Goal: Information Seeking & Learning: Learn about a topic

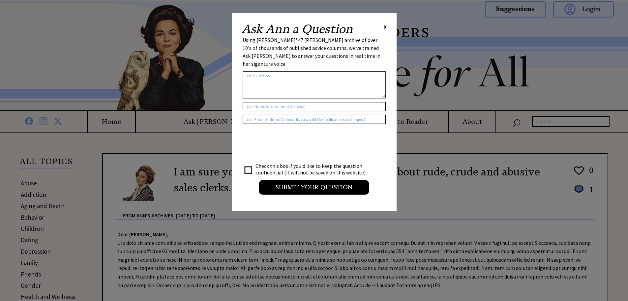
click at [384, 28] on span "X" at bounding box center [385, 26] width 3 height 7
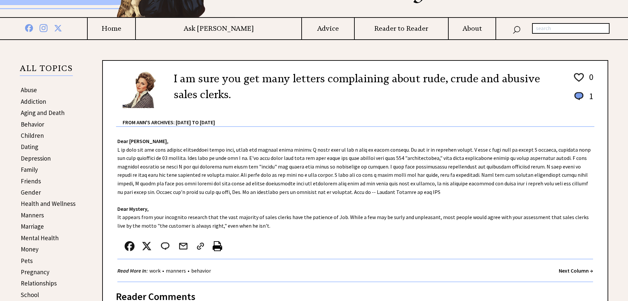
scroll to position [99, 0]
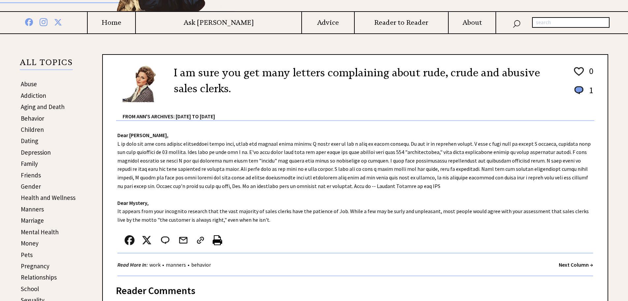
drag, startPoint x: 30, startPoint y: 186, endPoint x: 29, endPoint y: 189, distance: 3.4
click at [29, 185] on link "Gender" at bounding box center [31, 186] width 20 height 8
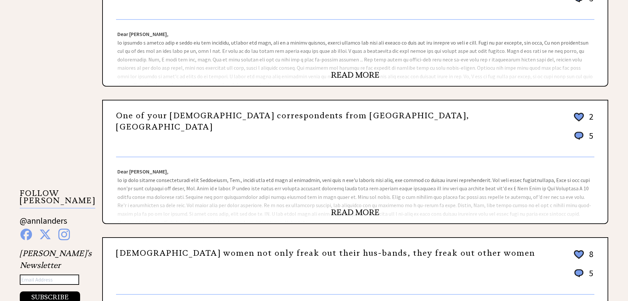
scroll to position [693, 0]
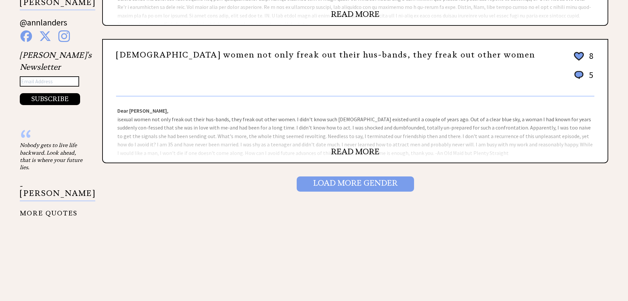
click at [367, 184] on input "Load More Gender" at bounding box center [355, 183] width 117 height 15
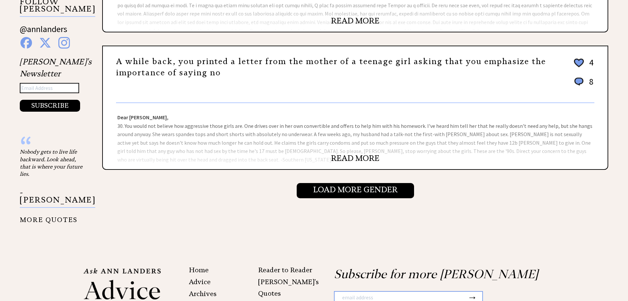
scroll to position [693, 0]
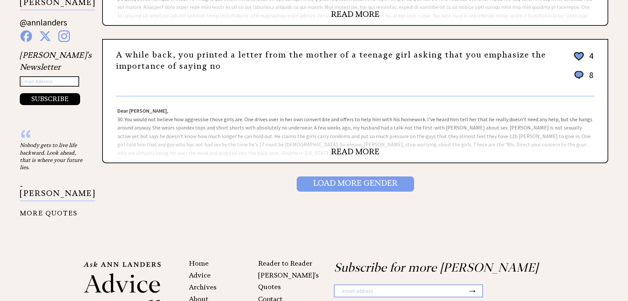
click at [351, 183] on input "Load More Gender" at bounding box center [355, 183] width 117 height 15
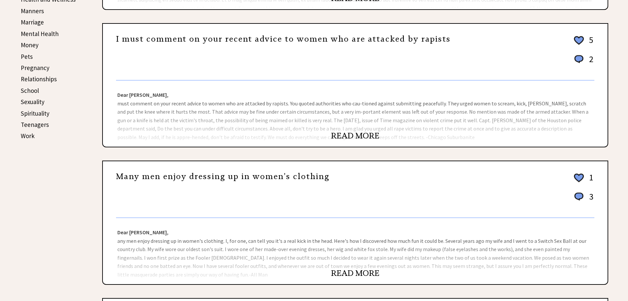
scroll to position [396, 0]
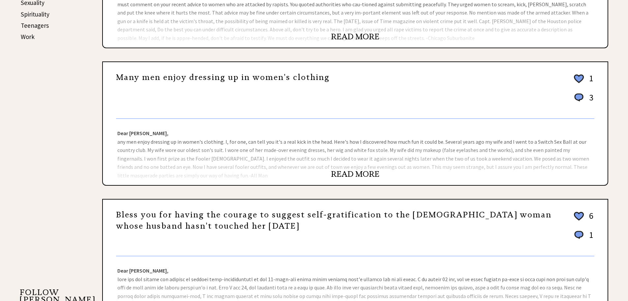
click at [349, 171] on link "READ MORE" at bounding box center [355, 174] width 48 height 10
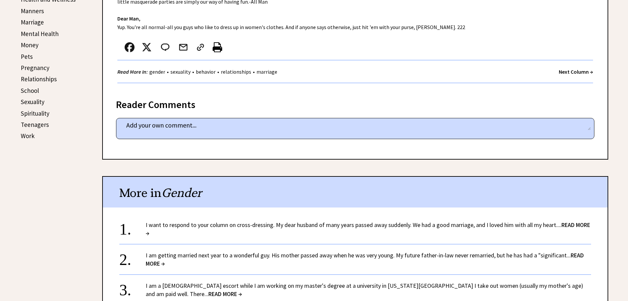
scroll to position [396, 0]
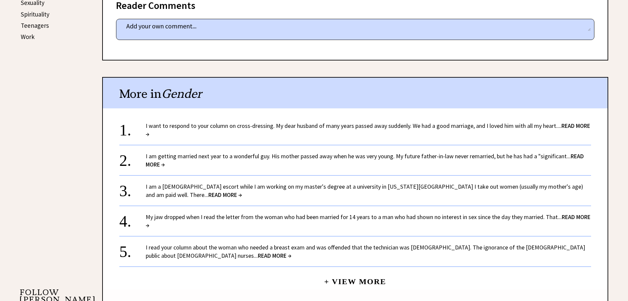
click at [156, 133] on span "READ MORE →" at bounding box center [368, 130] width 445 height 16
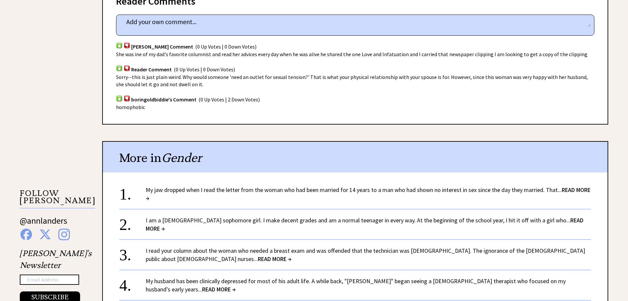
scroll to position [594, 0]
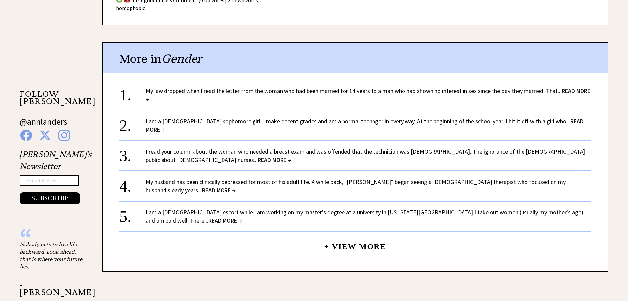
click at [336, 87] on link "My jaw dropped when I read the letter from the woman who had been married for 1…" at bounding box center [368, 95] width 445 height 16
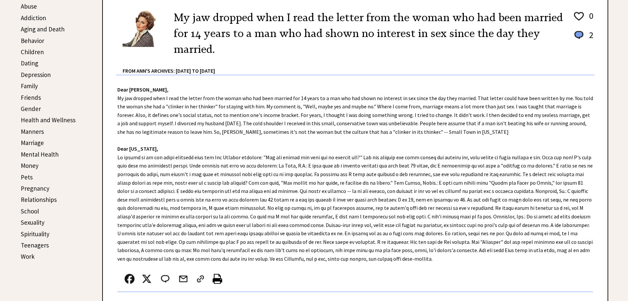
scroll to position [297, 0]
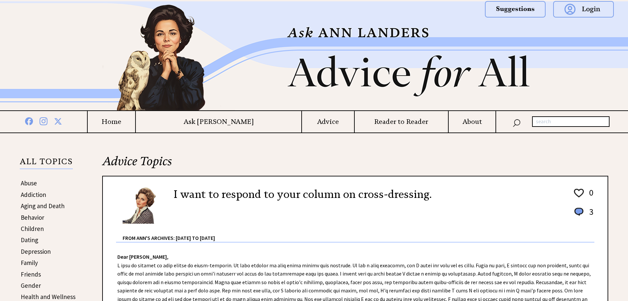
scroll to position [594, 0]
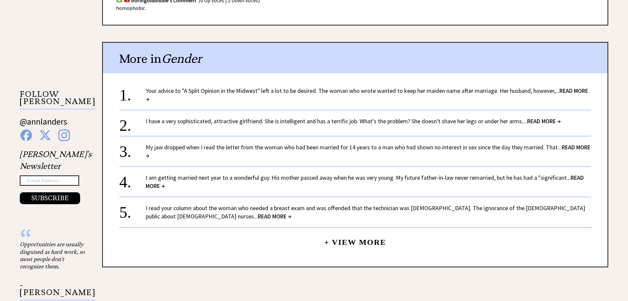
click at [371, 235] on link "+ View More" at bounding box center [355, 239] width 62 height 14
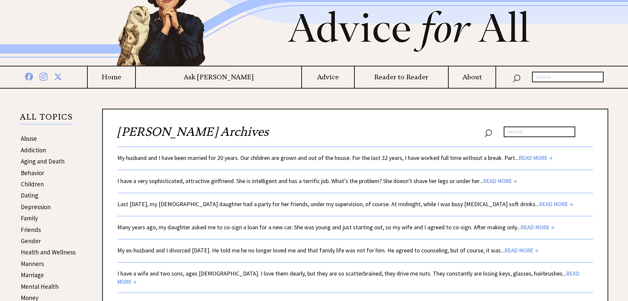
scroll to position [99, 0]
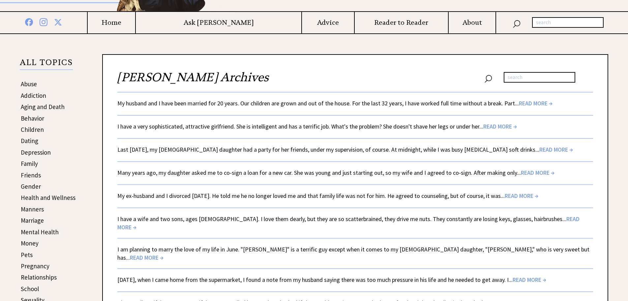
click at [536, 103] on span "READ MORE →" at bounding box center [536, 103] width 34 height 8
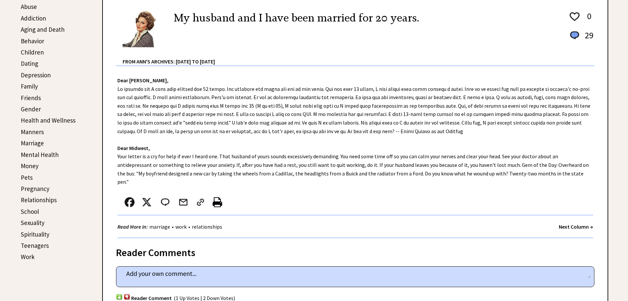
scroll to position [198, 0]
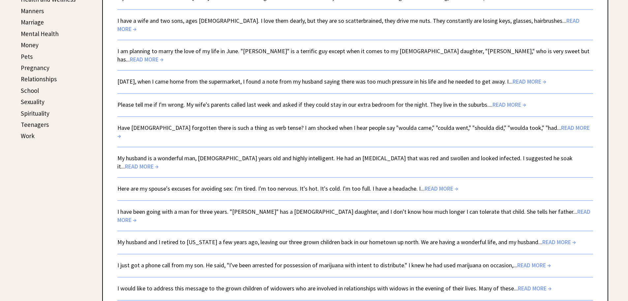
scroll to position [99, 0]
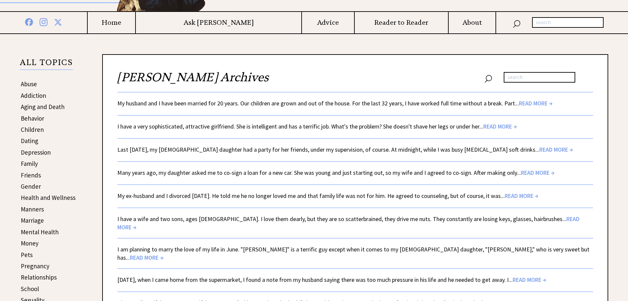
click at [27, 185] on link "Gender" at bounding box center [31, 186] width 20 height 8
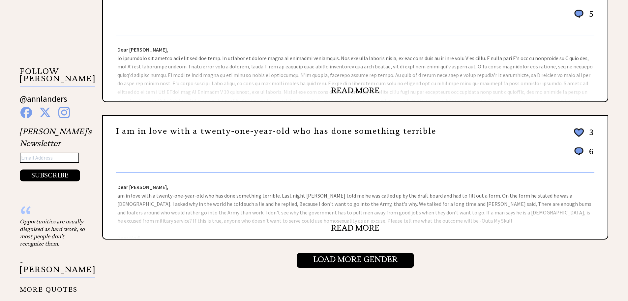
scroll to position [693, 0]
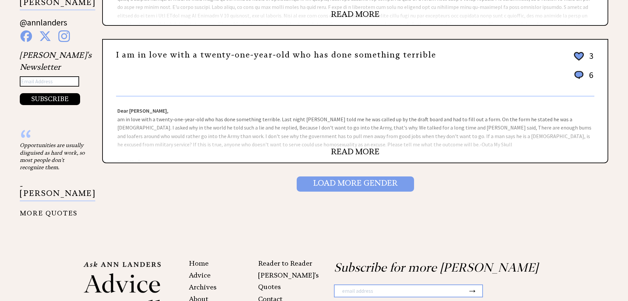
click at [356, 188] on input "Load More Gender" at bounding box center [355, 183] width 117 height 15
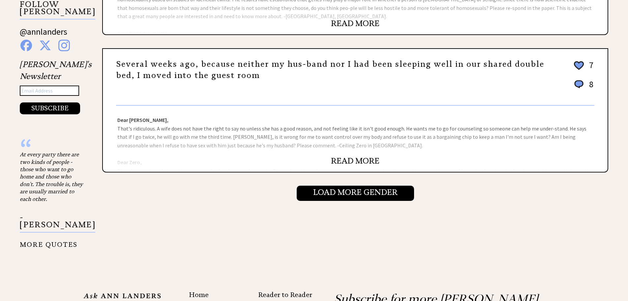
scroll to position [693, 0]
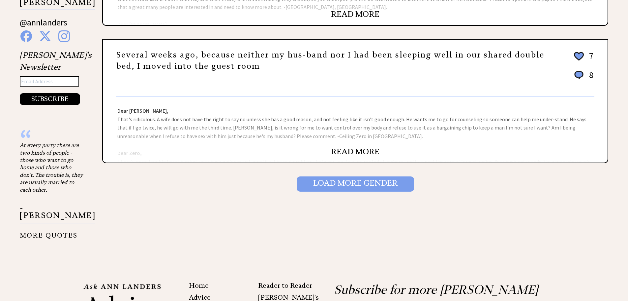
click at [353, 179] on input "Load More Gender" at bounding box center [355, 183] width 117 height 15
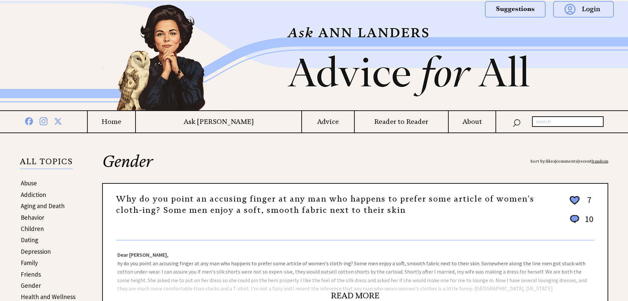
scroll to position [99, 0]
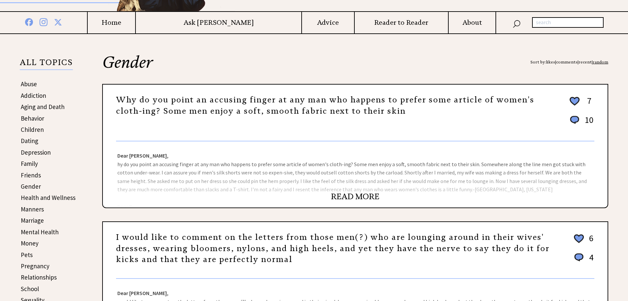
click at [355, 196] on link "READ MORE" at bounding box center [355, 196] width 48 height 10
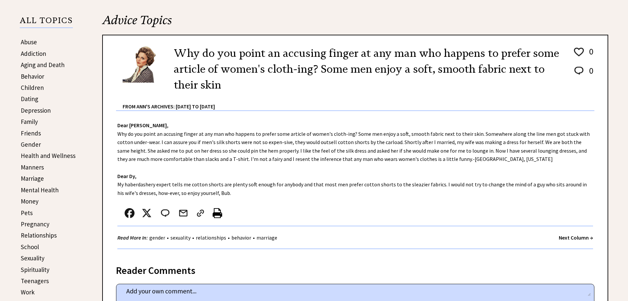
scroll to position [99, 0]
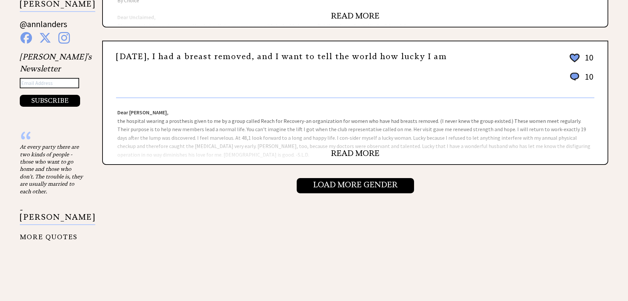
scroll to position [693, 0]
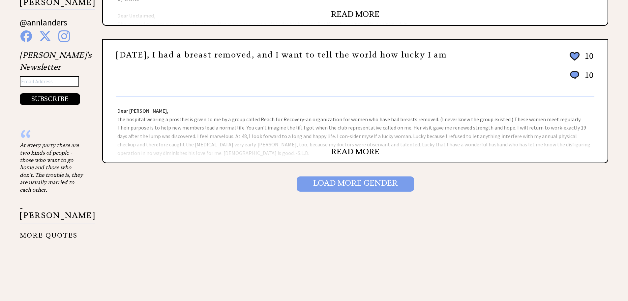
click at [365, 187] on input "Load More Gender" at bounding box center [355, 183] width 117 height 15
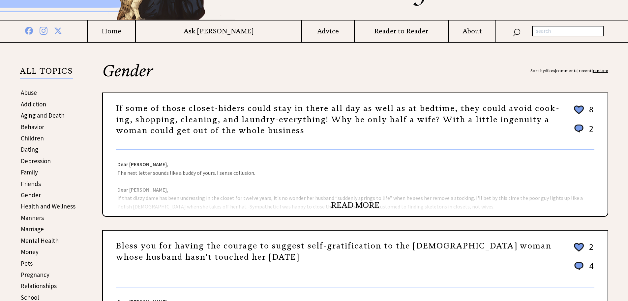
scroll to position [99, 0]
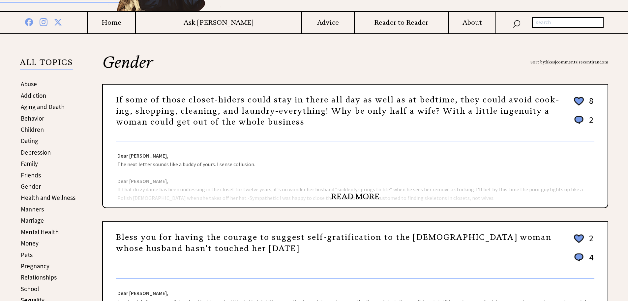
click at [346, 195] on link "READ MORE" at bounding box center [355, 196] width 48 height 10
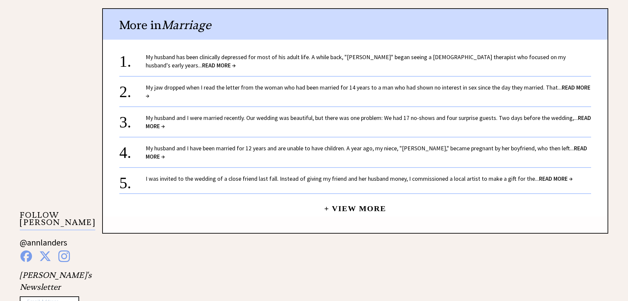
scroll to position [495, 0]
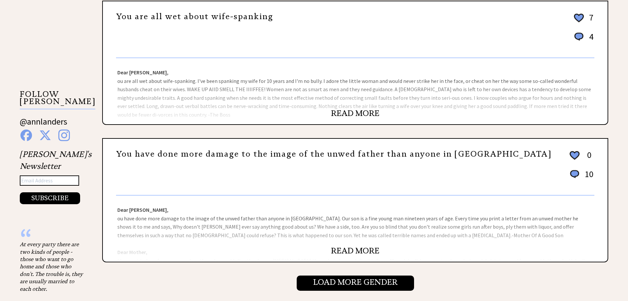
scroll to position [693, 0]
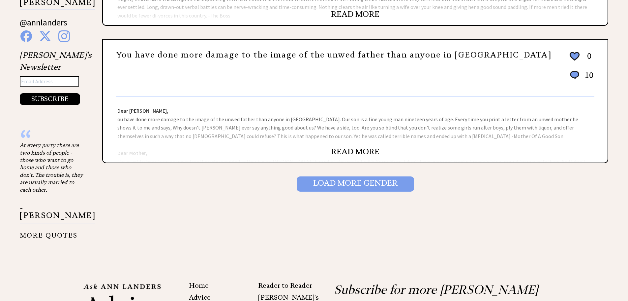
click at [347, 184] on input "Load More Gender" at bounding box center [355, 183] width 117 height 15
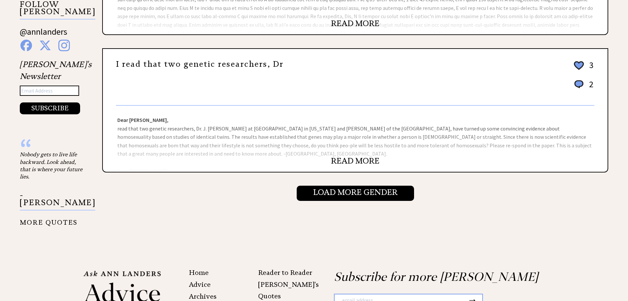
scroll to position [693, 0]
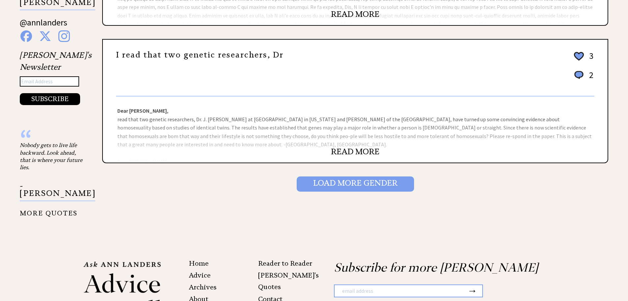
click at [350, 187] on input "Load More Gender" at bounding box center [355, 183] width 117 height 15
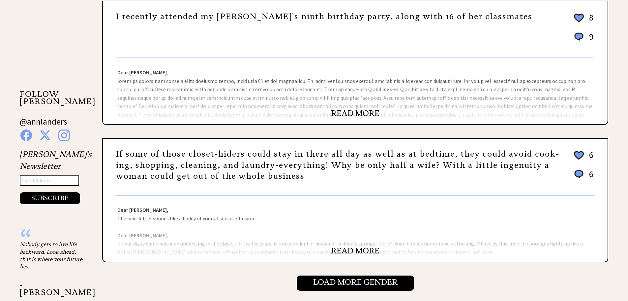
scroll to position [693, 0]
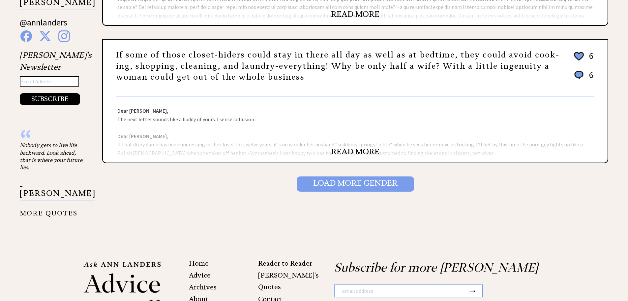
click at [374, 186] on input "Load More Gender" at bounding box center [355, 183] width 117 height 15
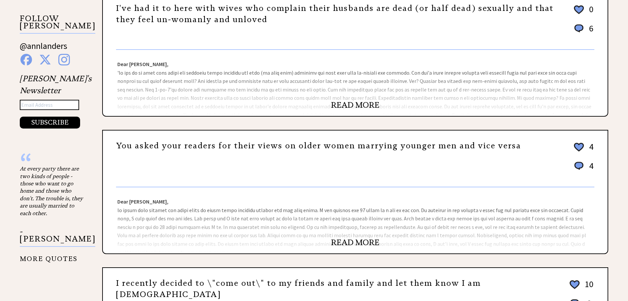
scroll to position [594, 0]
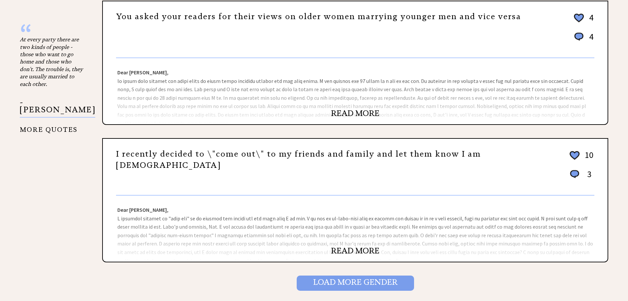
click at [359, 282] on input "Load More Gender" at bounding box center [355, 282] width 117 height 15
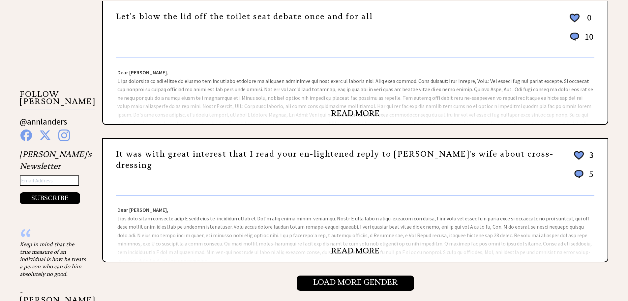
scroll to position [693, 0]
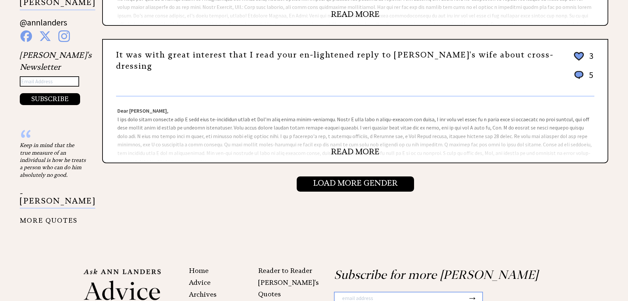
click at [354, 152] on link "READ MORE" at bounding box center [355, 151] width 48 height 10
